Goal: Information Seeking & Learning: Learn about a topic

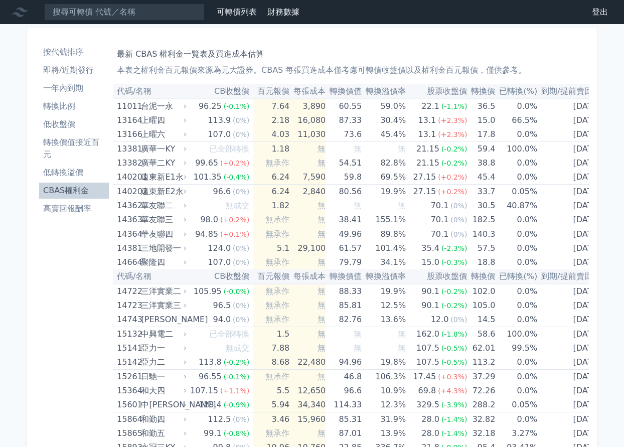
click at [86, 143] on li "轉換價值接近百元" at bounding box center [74, 148] width 70 height 24
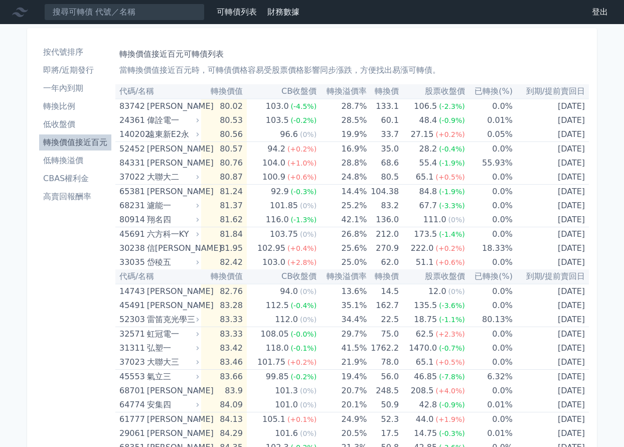
click at [92, 121] on li "低收盤價" at bounding box center [75, 124] width 72 height 12
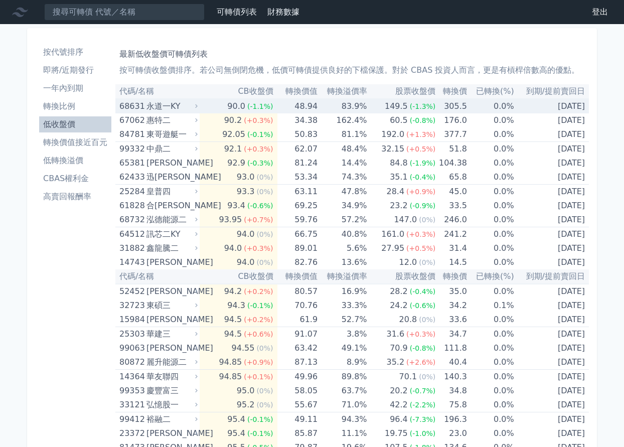
click at [280, 109] on td "48.94" at bounding box center [297, 106] width 41 height 15
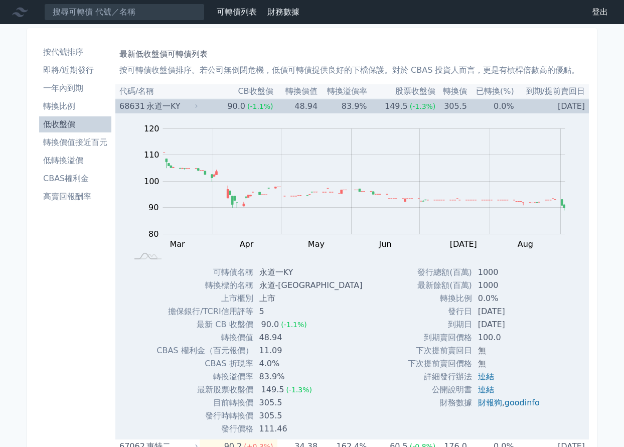
click at [280, 109] on td "48.94" at bounding box center [297, 106] width 41 height 15
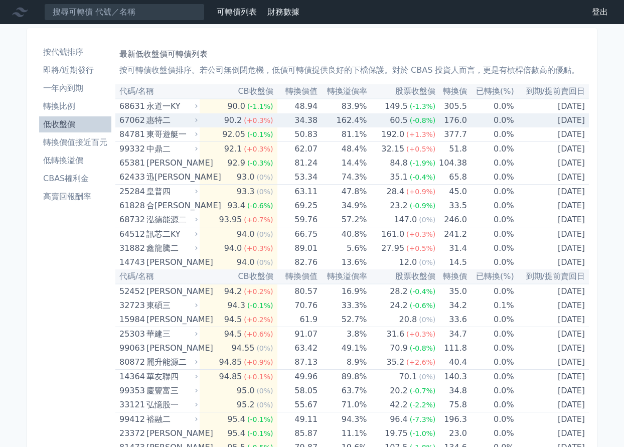
click at [281, 120] on td "34.38" at bounding box center [297, 120] width 41 height 14
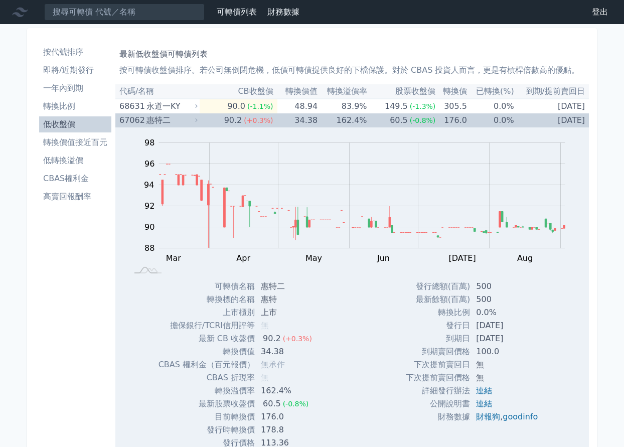
click at [281, 120] on td "34.38" at bounding box center [297, 120] width 41 height 14
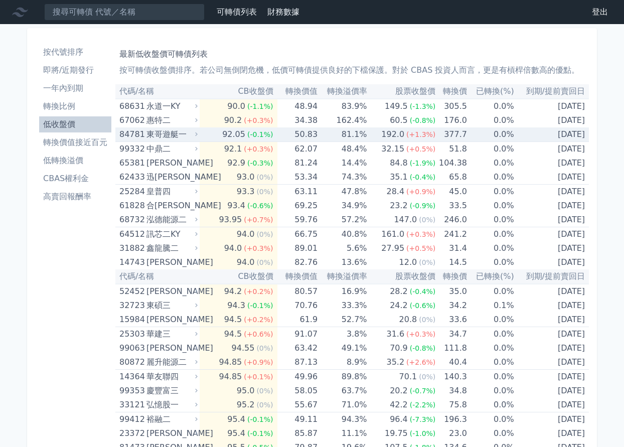
click at [279, 130] on td "50.83" at bounding box center [297, 134] width 41 height 15
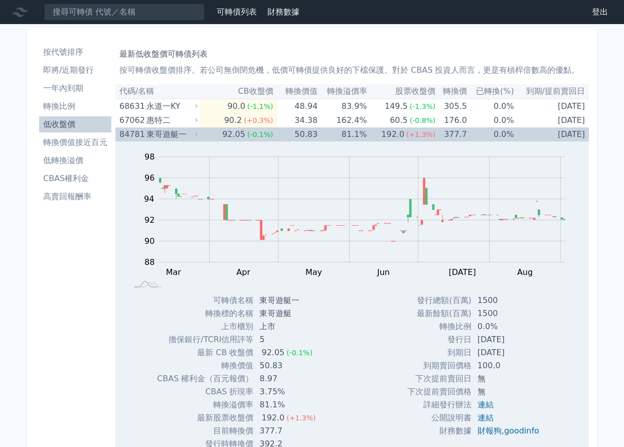
click at [279, 130] on td "50.83" at bounding box center [297, 134] width 41 height 14
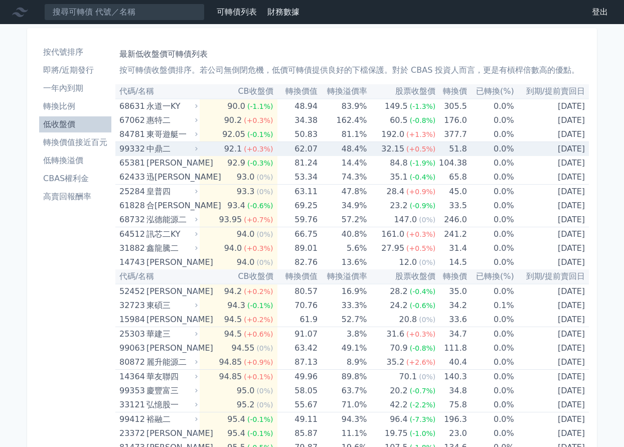
click at [277, 147] on td "62.07" at bounding box center [297, 149] width 41 height 15
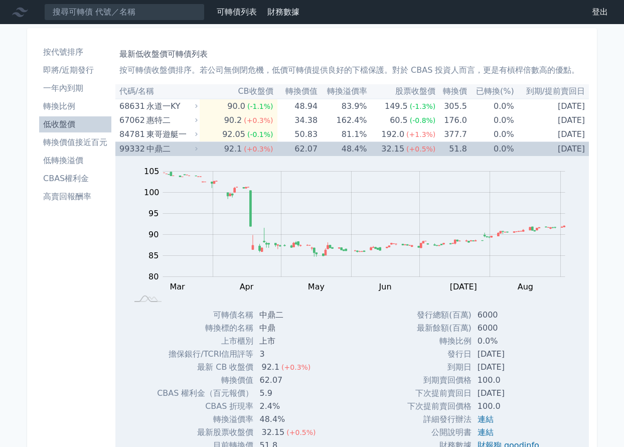
click at [277, 147] on td "62.07" at bounding box center [297, 149] width 41 height 15
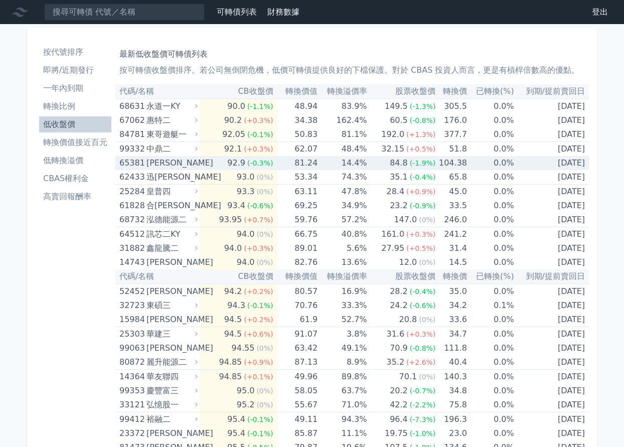
click at [259, 163] on span "(-0.3%)" at bounding box center [260, 163] width 26 height 8
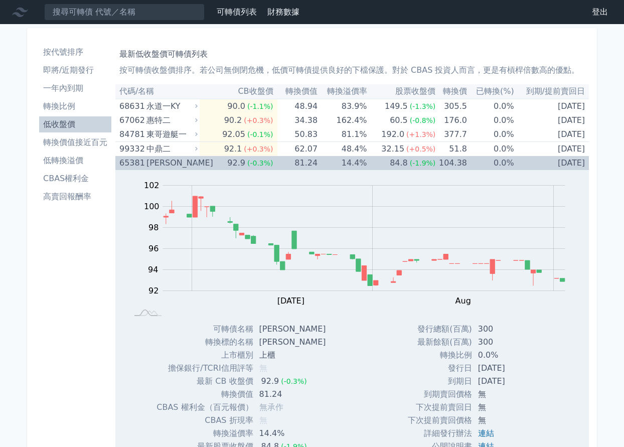
click at [259, 163] on span "(-0.3%)" at bounding box center [260, 163] width 26 height 8
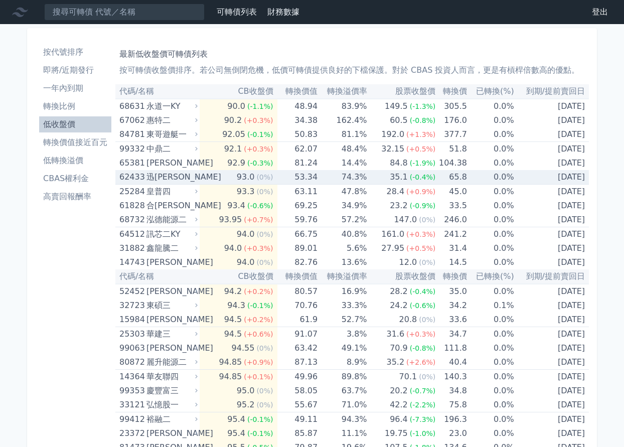
click at [258, 176] on span "(0%)" at bounding box center [264, 177] width 17 height 8
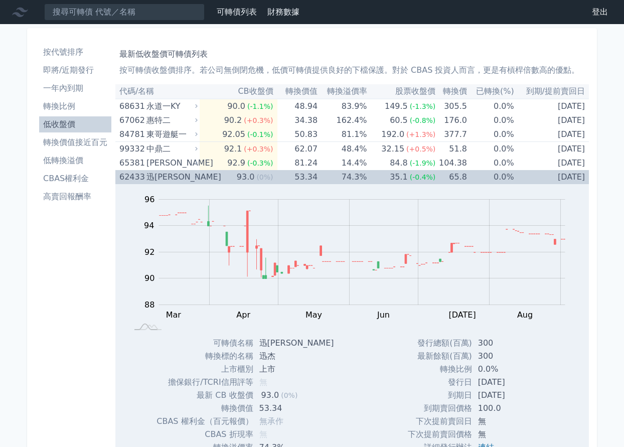
click at [258, 176] on span "(0%)" at bounding box center [264, 177] width 17 height 8
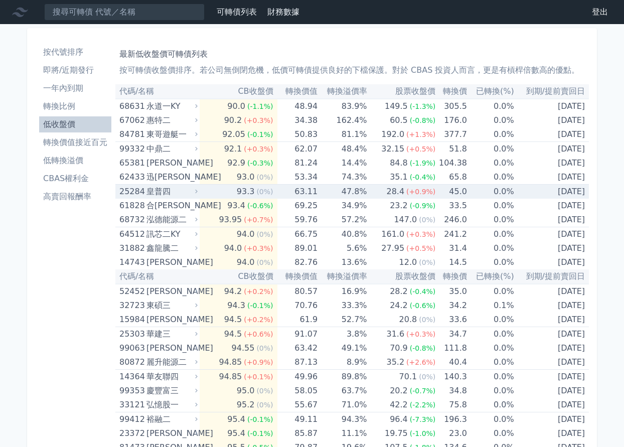
click at [258, 188] on span "(0%)" at bounding box center [264, 192] width 17 height 8
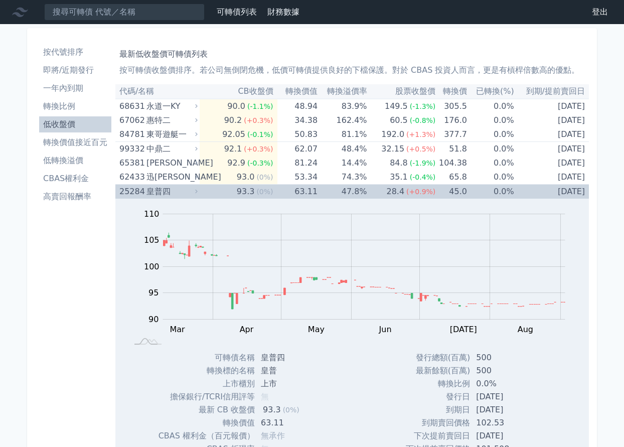
click at [258, 188] on span "(0%)" at bounding box center [264, 192] width 17 height 8
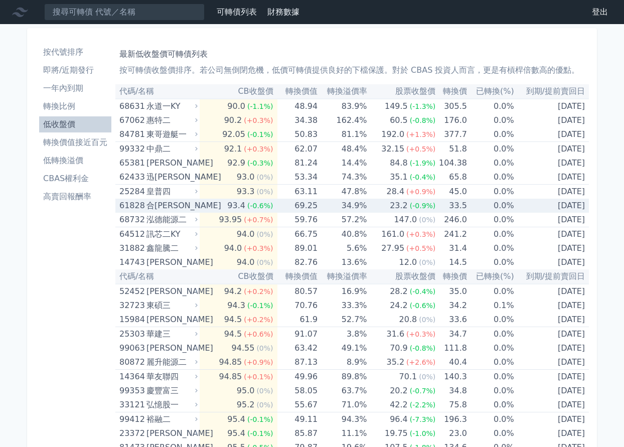
click at [260, 202] on span "(-0.6%)" at bounding box center [260, 206] width 26 height 8
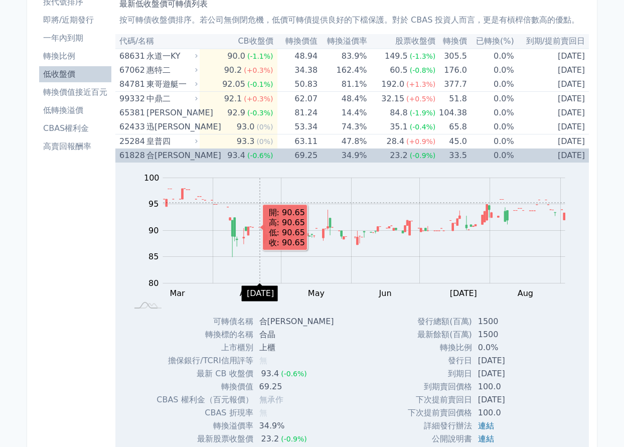
scroll to position [100, 0]
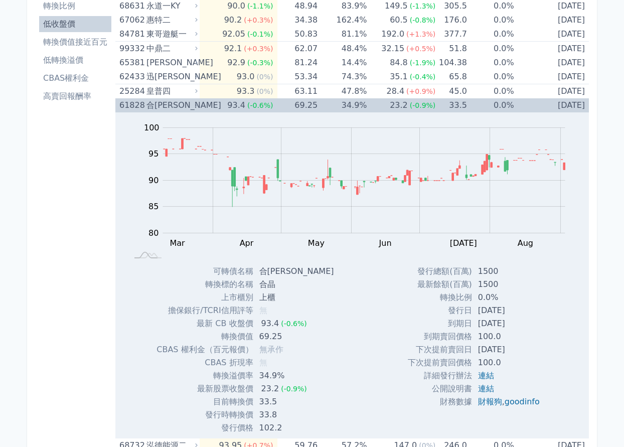
click at [248, 111] on div "(-0.6%)" at bounding box center [260, 105] width 26 height 14
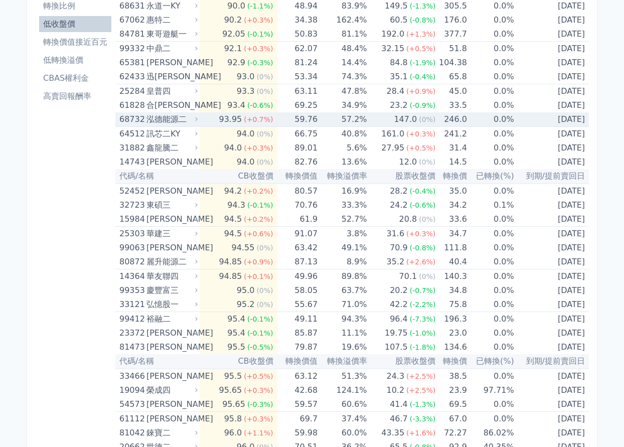
click at [248, 119] on span "(+0.7%)" at bounding box center [258, 119] width 29 height 8
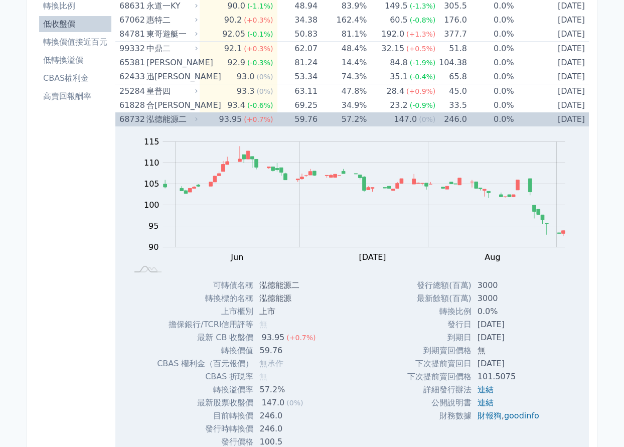
click at [248, 119] on span "(+0.7%)" at bounding box center [258, 119] width 29 height 8
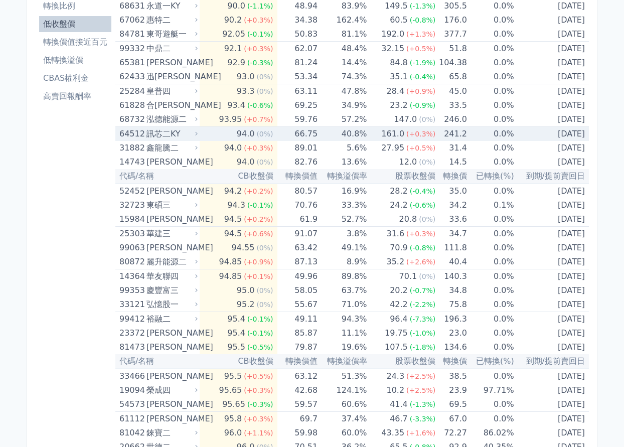
click at [248, 132] on div "94.0" at bounding box center [246, 134] width 22 height 14
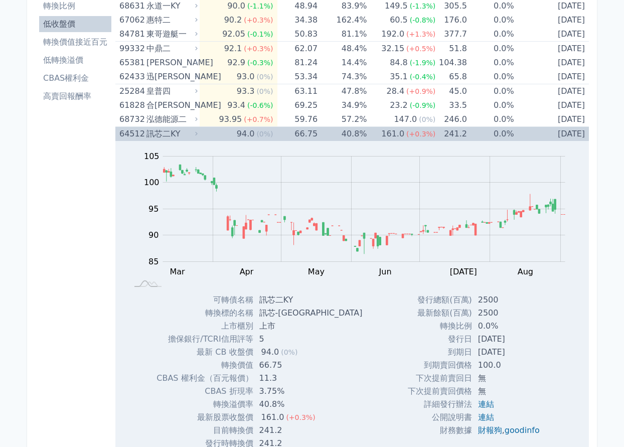
click at [256, 133] on span "(0%)" at bounding box center [264, 134] width 17 height 8
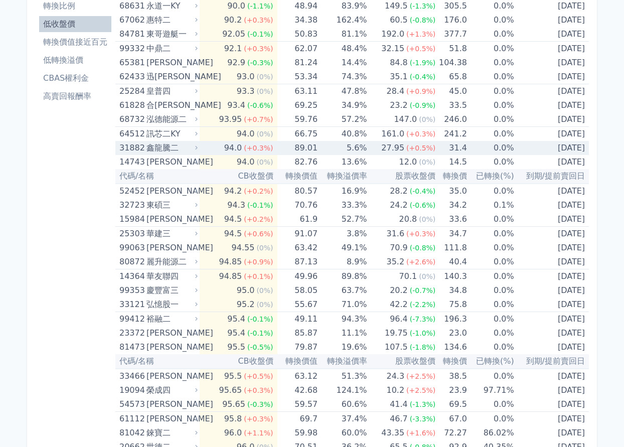
click at [262, 149] on span "(+0.3%)" at bounding box center [258, 148] width 29 height 8
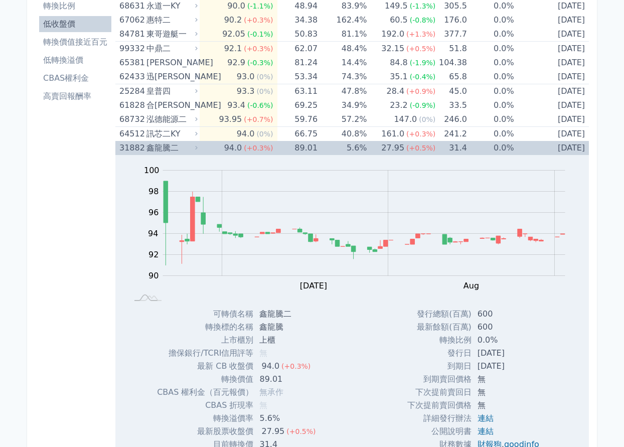
click at [262, 149] on span "(+0.3%)" at bounding box center [258, 148] width 29 height 8
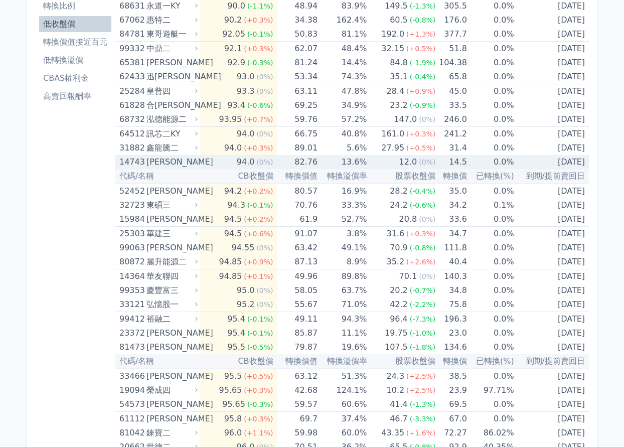
click at [257, 168] on div "(0%)" at bounding box center [264, 162] width 17 height 14
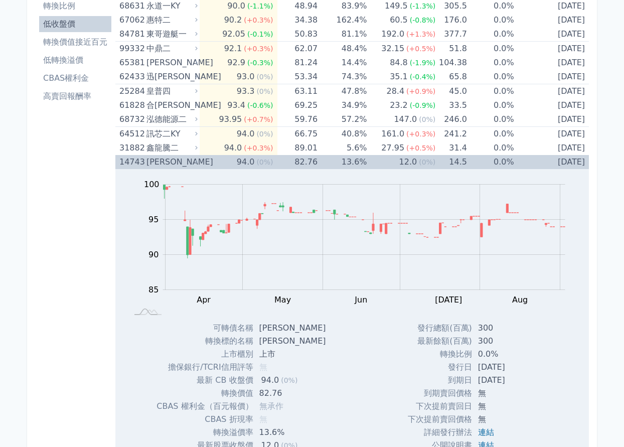
click at [258, 165] on span "(0%)" at bounding box center [264, 162] width 17 height 8
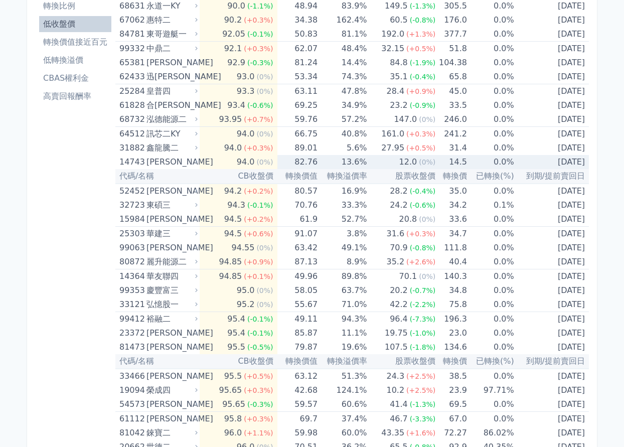
scroll to position [150, 0]
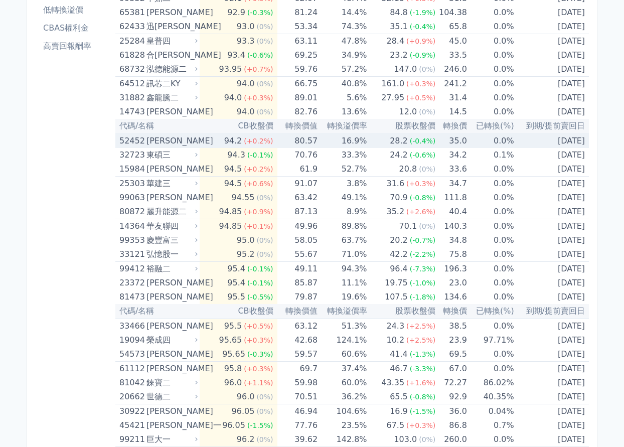
click at [261, 147] on div "(+0.2%)" at bounding box center [258, 141] width 29 height 14
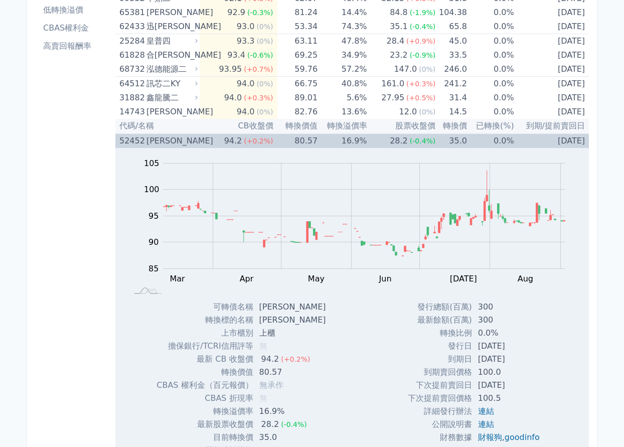
click at [261, 146] on div "(+0.2%)" at bounding box center [258, 141] width 29 height 14
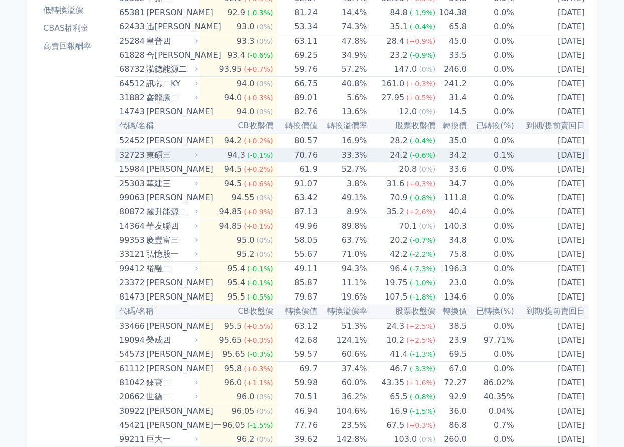
click at [263, 154] on span "(-0.1%)" at bounding box center [260, 155] width 26 height 8
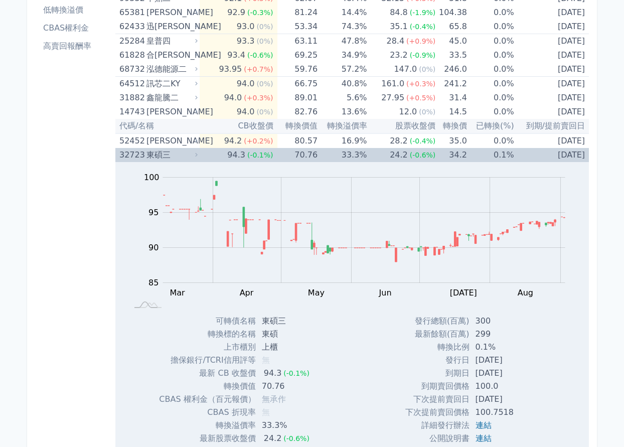
click at [263, 154] on span "(-0.1%)" at bounding box center [260, 155] width 26 height 8
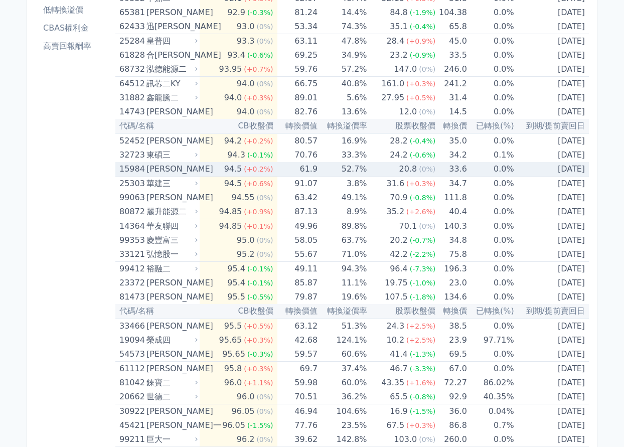
click at [263, 165] on span "(+0.2%)" at bounding box center [258, 169] width 29 height 8
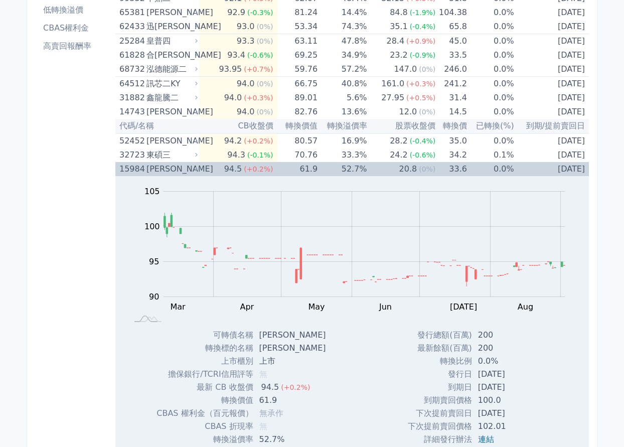
click at [263, 165] on span "(+0.2%)" at bounding box center [258, 169] width 29 height 8
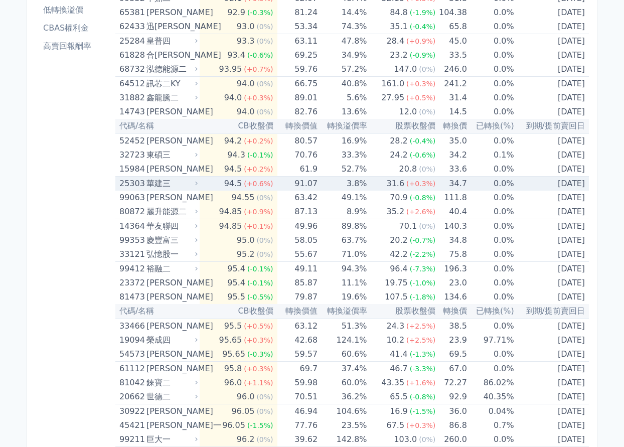
click at [263, 185] on span "(+0.6%)" at bounding box center [258, 184] width 29 height 8
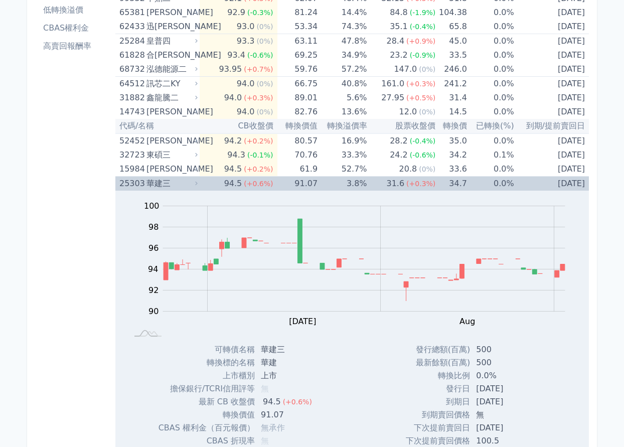
click at [263, 185] on span "(+0.6%)" at bounding box center [258, 184] width 29 height 8
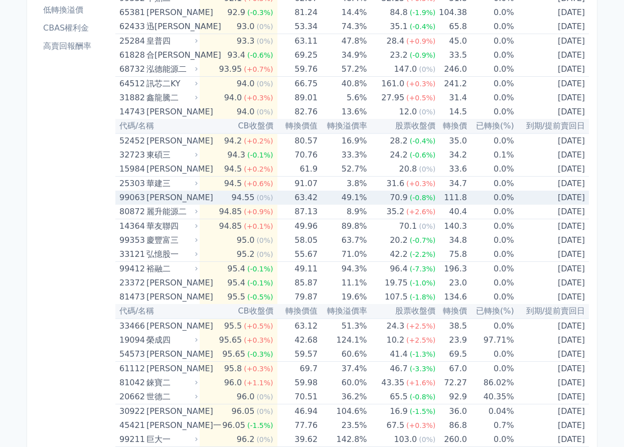
click at [264, 198] on span "(0%)" at bounding box center [264, 198] width 17 height 8
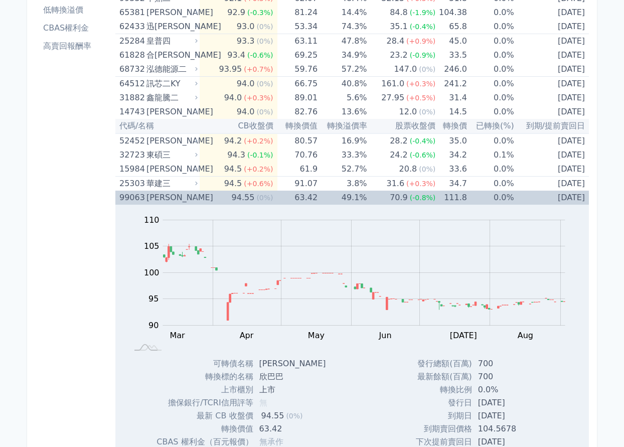
click at [264, 198] on span "(0%)" at bounding box center [264, 198] width 17 height 8
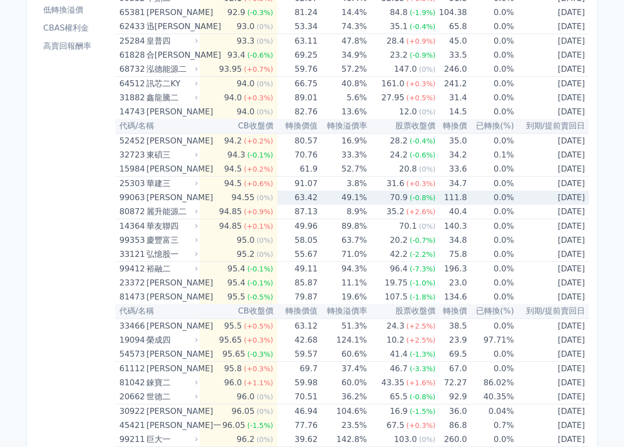
scroll to position [201, 0]
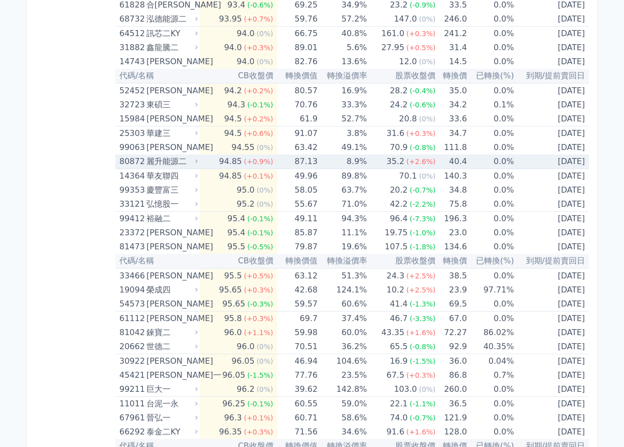
click at [261, 164] on span "(+0.9%)" at bounding box center [258, 161] width 29 height 8
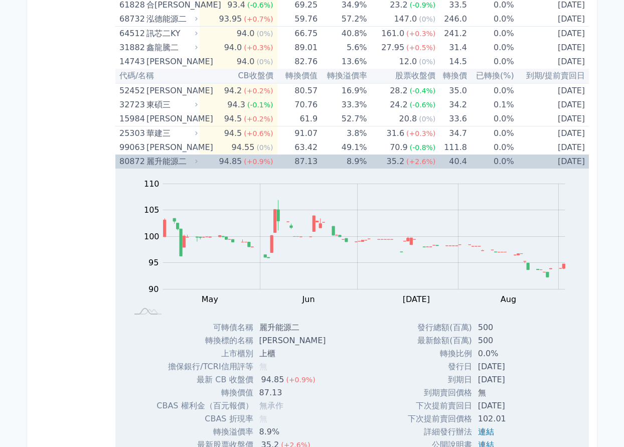
click at [261, 164] on span "(+0.9%)" at bounding box center [258, 161] width 29 height 8
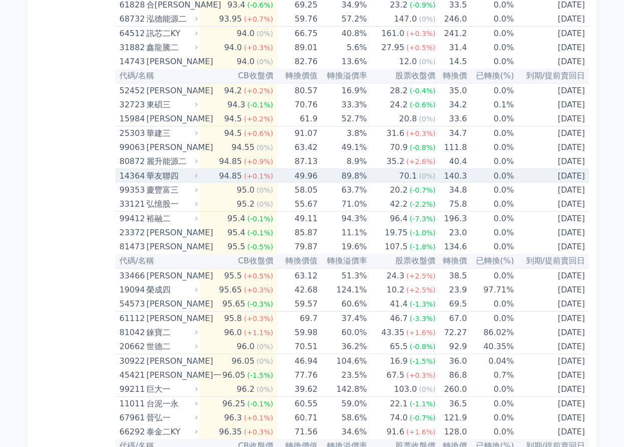
click at [262, 178] on span "(+0.1%)" at bounding box center [258, 176] width 29 height 8
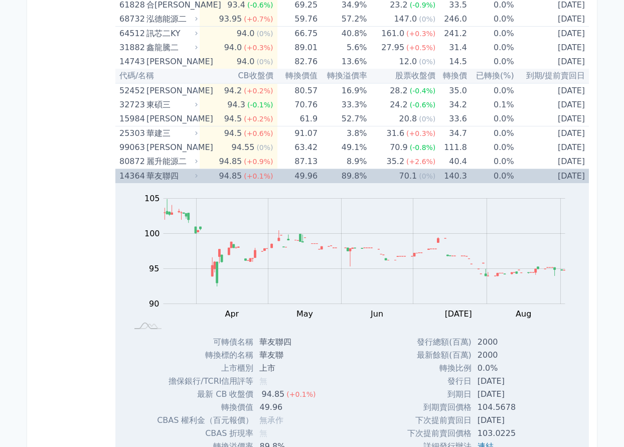
click at [262, 178] on span "(+0.1%)" at bounding box center [258, 176] width 29 height 8
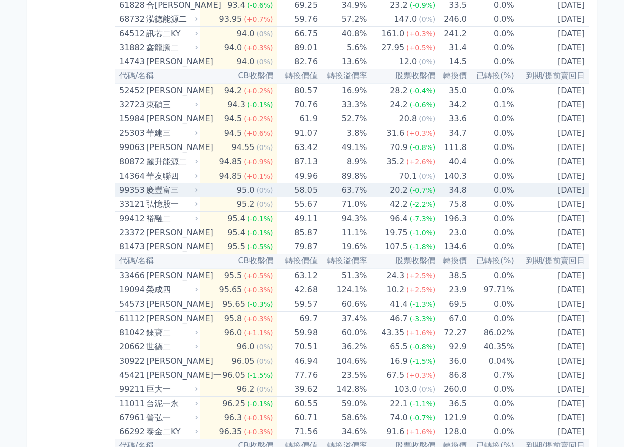
click at [263, 191] on span "(0%)" at bounding box center [264, 190] width 17 height 8
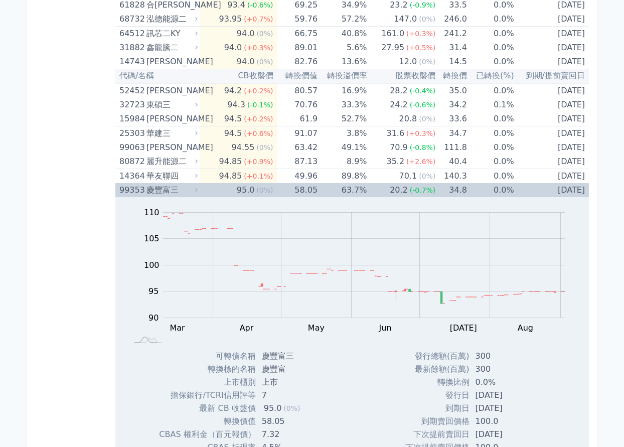
scroll to position [251, 0]
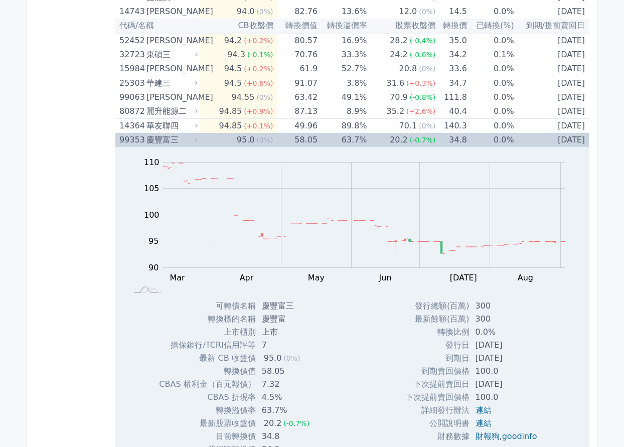
click at [266, 138] on span "(0%)" at bounding box center [264, 140] width 17 height 8
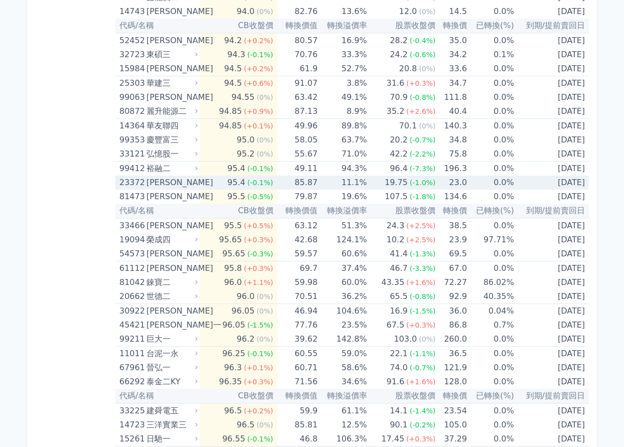
click at [266, 183] on span "(-0.1%)" at bounding box center [260, 183] width 26 height 8
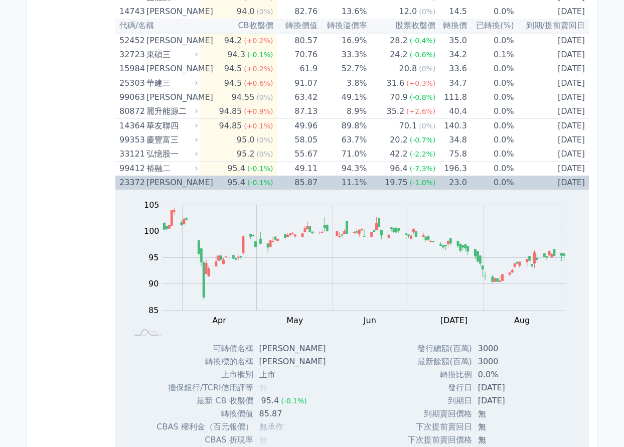
click at [266, 183] on span "(-0.1%)" at bounding box center [260, 183] width 26 height 8
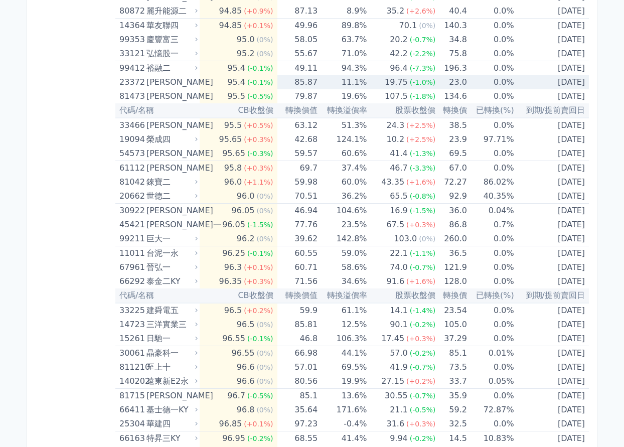
scroll to position [401, 0]
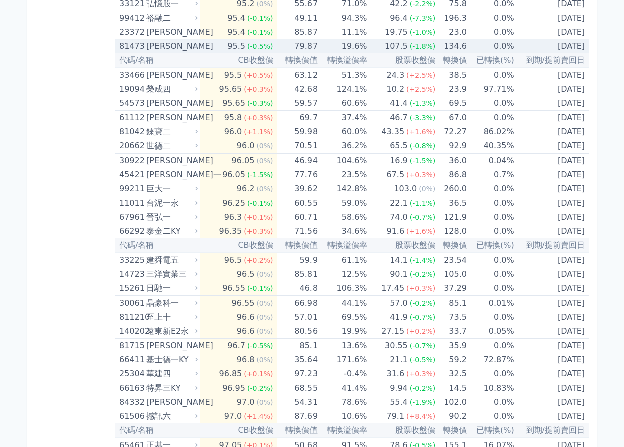
click at [264, 43] on span "(-0.5%)" at bounding box center [260, 46] width 26 height 8
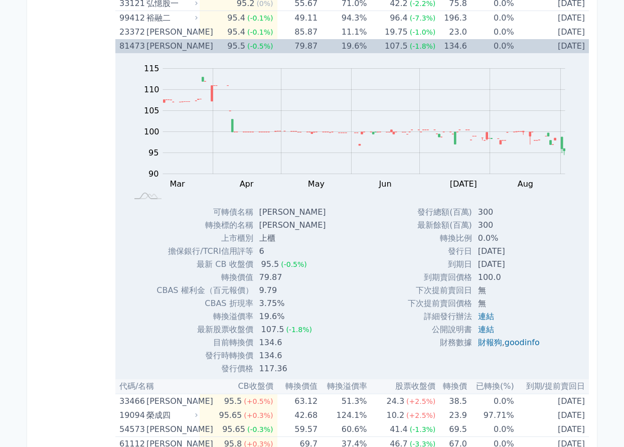
click at [264, 43] on span "(-0.5%)" at bounding box center [260, 46] width 26 height 8
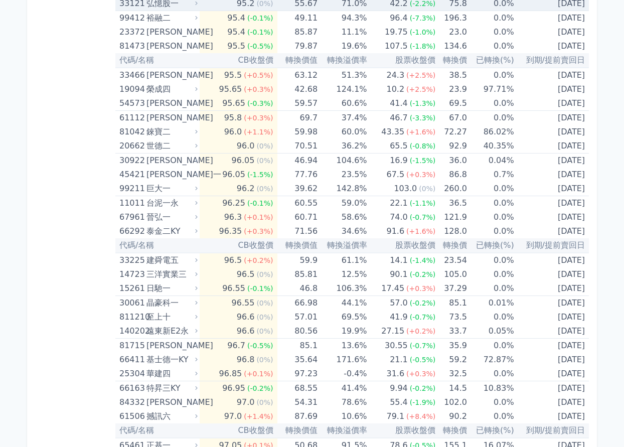
scroll to position [351, 0]
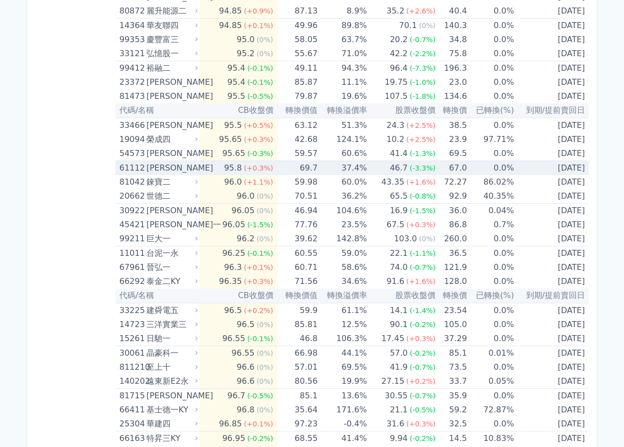
click at [263, 164] on span "(+0.3%)" at bounding box center [258, 168] width 29 height 8
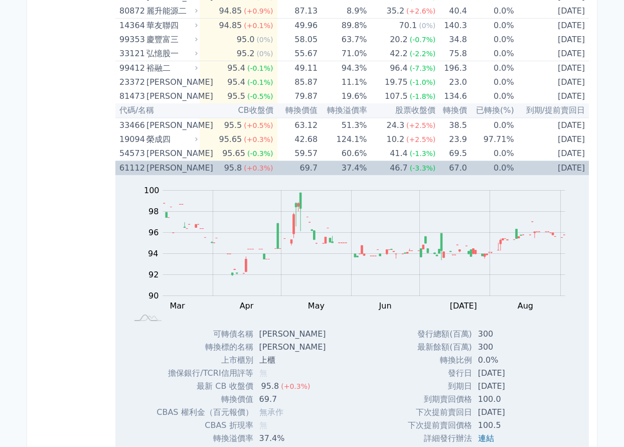
click at [263, 164] on span "(+0.3%)" at bounding box center [258, 168] width 29 height 8
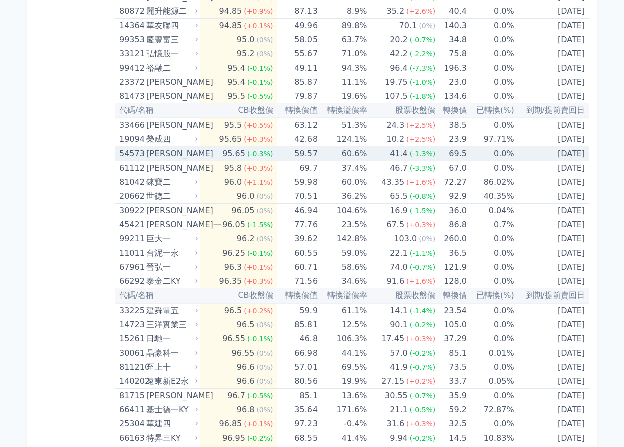
click at [266, 150] on span "(-0.3%)" at bounding box center [260, 153] width 26 height 8
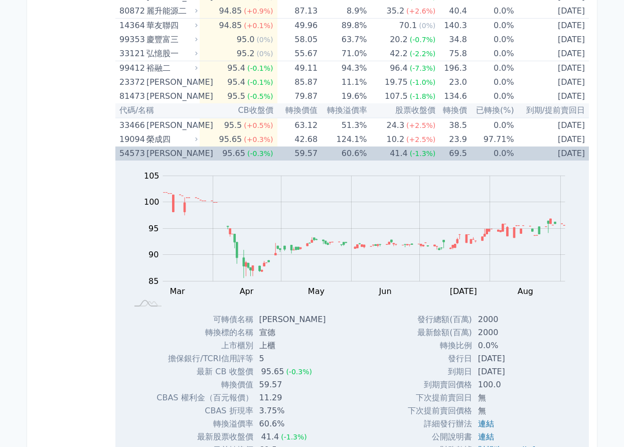
click at [266, 150] on span "(-0.3%)" at bounding box center [260, 153] width 26 height 8
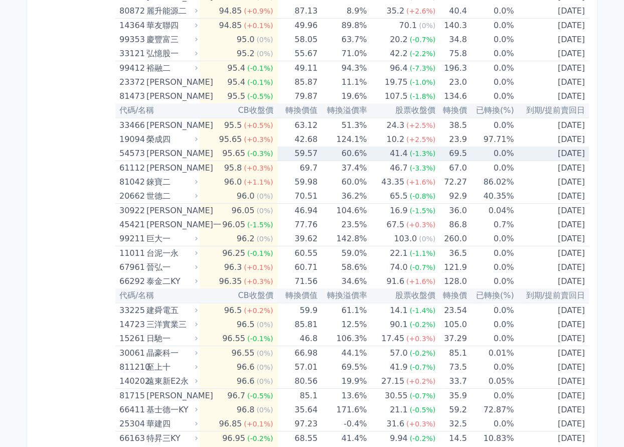
click at [268, 151] on span "(-0.3%)" at bounding box center [260, 153] width 26 height 8
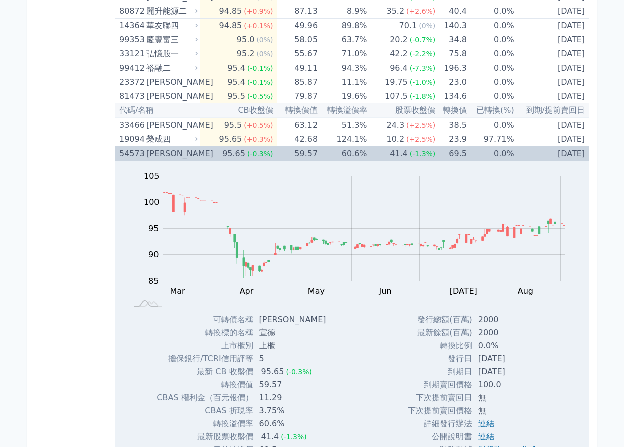
click at [268, 151] on span "(-0.3%)" at bounding box center [260, 153] width 26 height 8
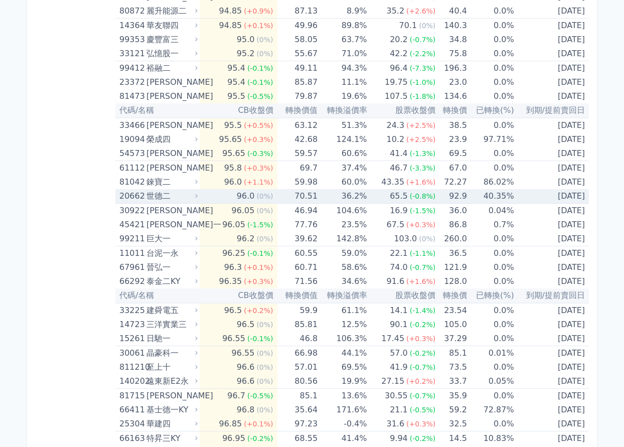
click at [266, 198] on span "(0%)" at bounding box center [264, 196] width 17 height 8
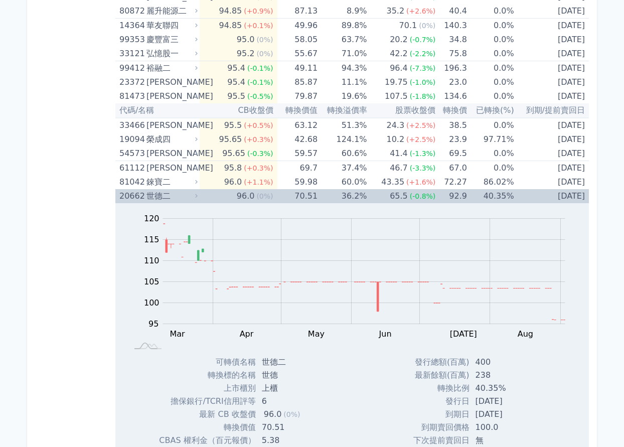
click at [266, 198] on span "(0%)" at bounding box center [264, 196] width 17 height 8
